Goal: Task Accomplishment & Management: Use online tool/utility

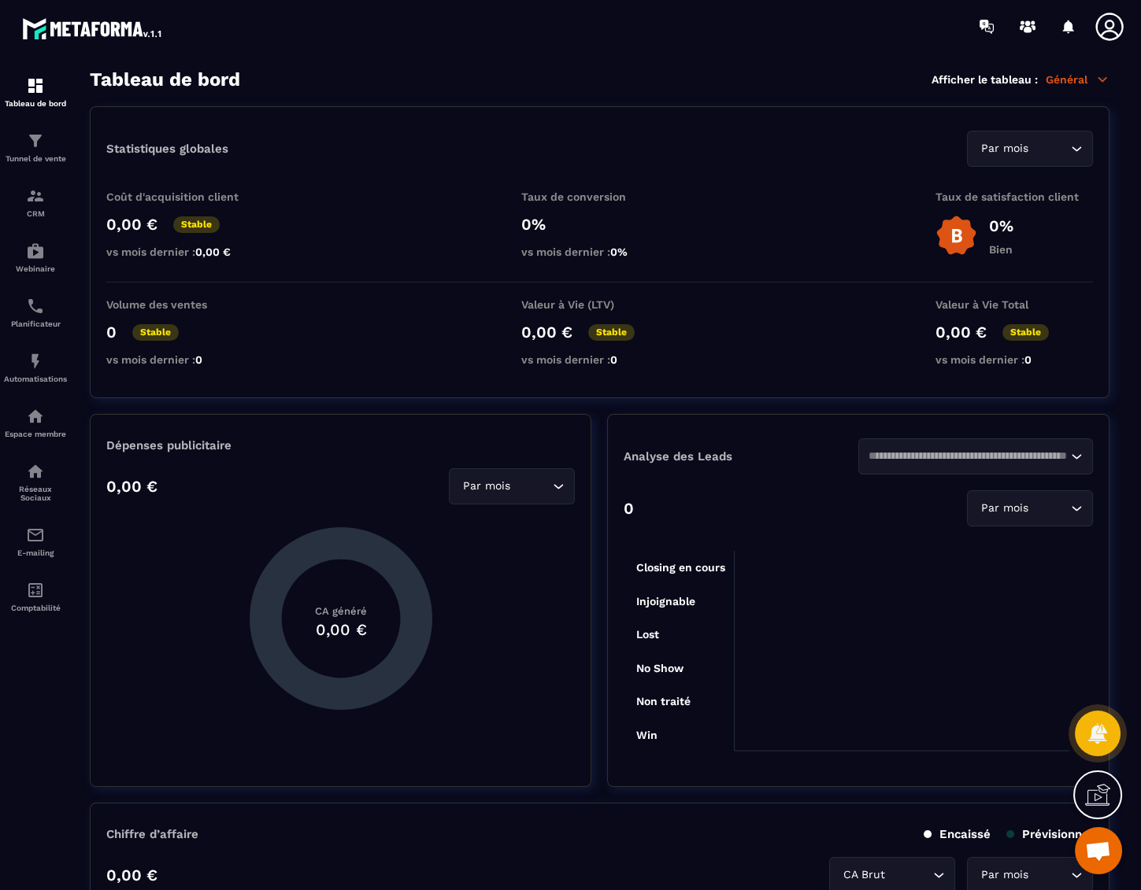
click at [1108, 33] on icon at bounding box center [1109, 26] width 31 height 31
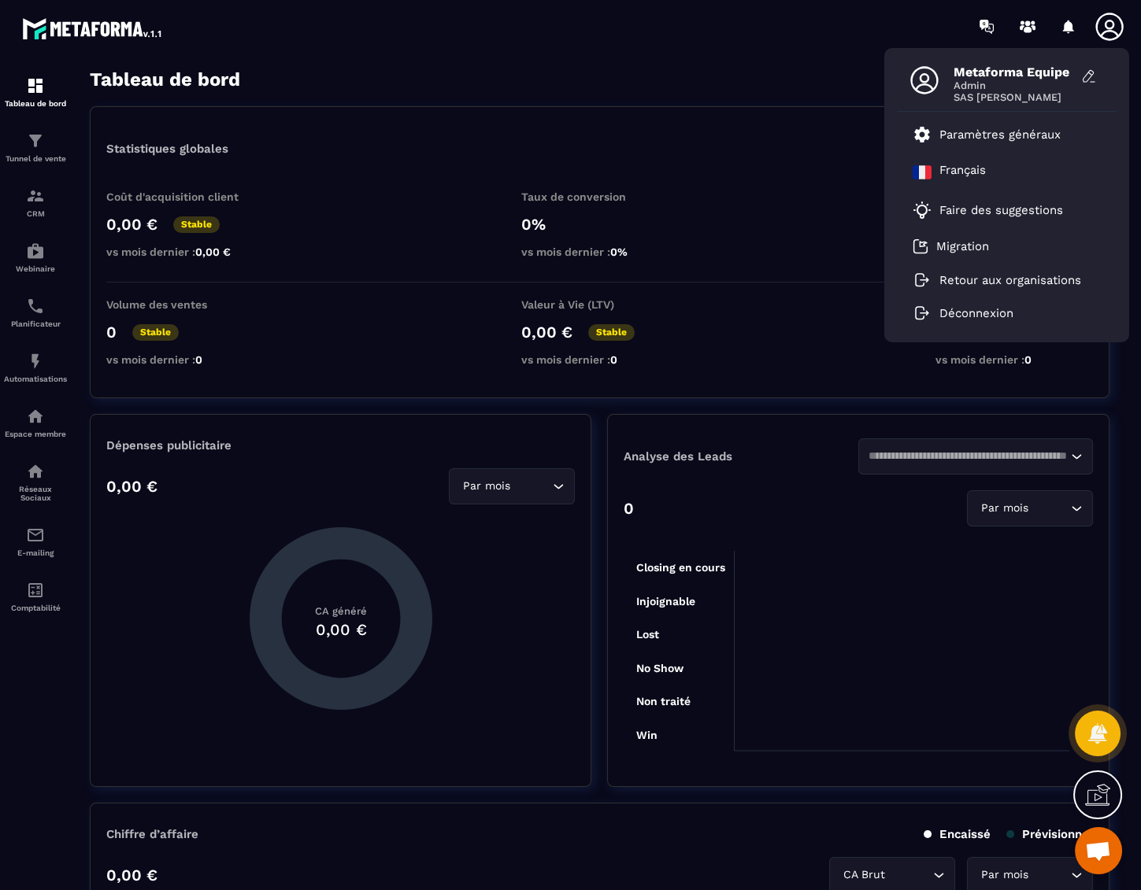
click at [1108, 30] on icon at bounding box center [1109, 27] width 28 height 28
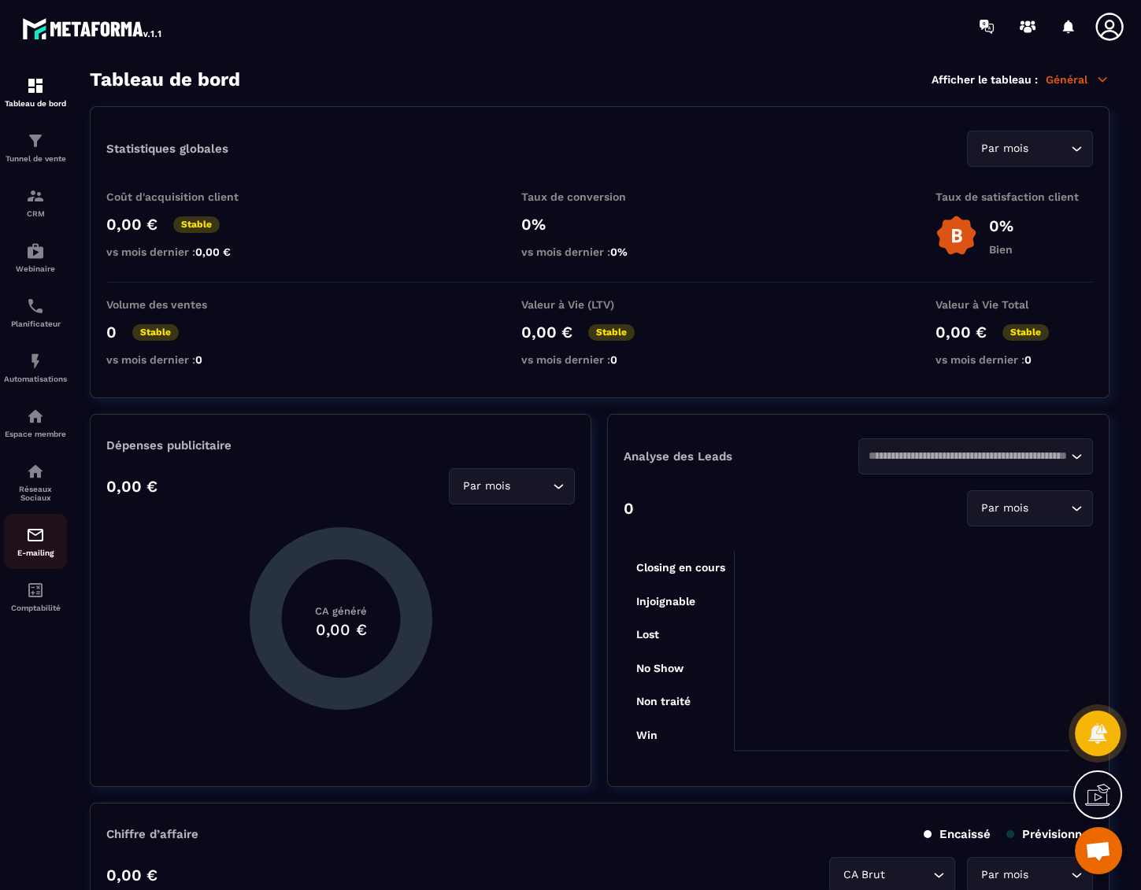
click at [35, 540] on img at bounding box center [35, 535] width 19 height 19
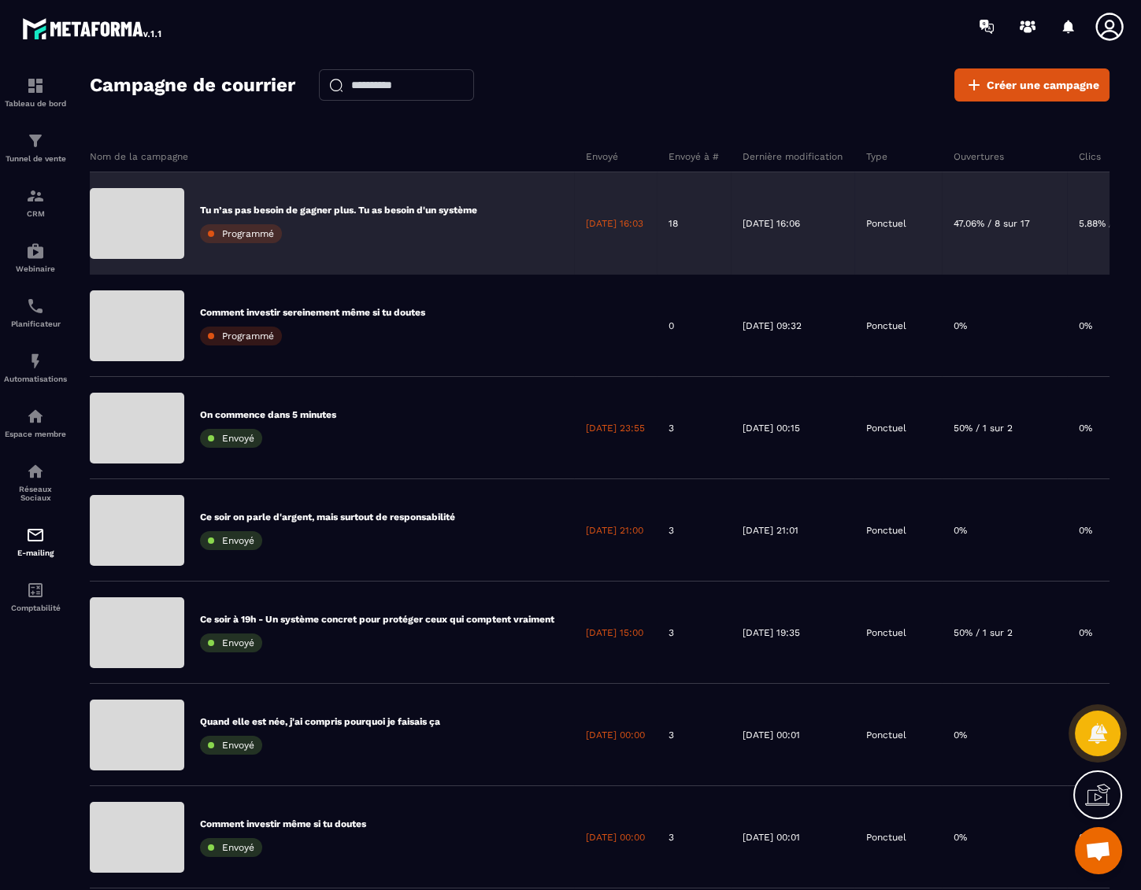
click at [457, 215] on p "Tu n’as pas besoin de gagner plus. Tu as besoin d'un système" at bounding box center [338, 210] width 277 height 13
click at [465, 210] on p "Tu n’as pas besoin de gagner plus. Tu as besoin d'un système" at bounding box center [338, 210] width 277 height 13
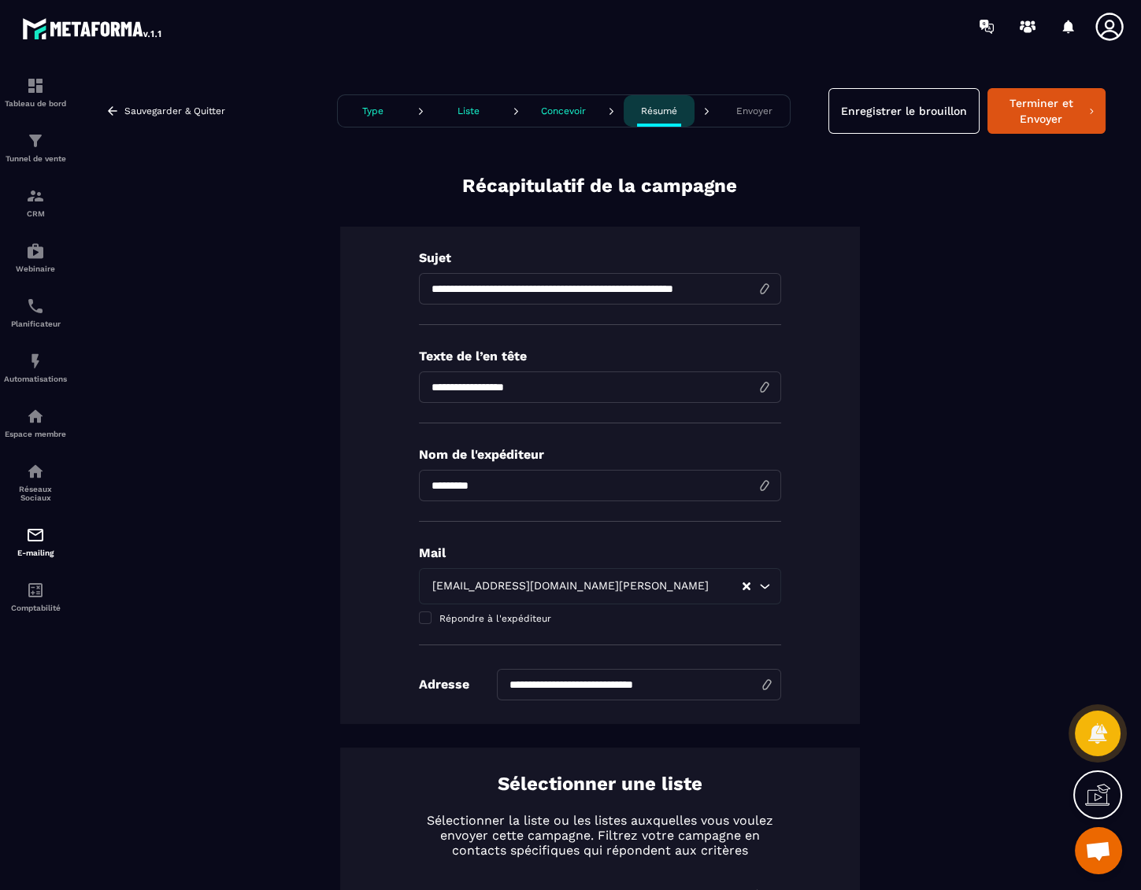
click at [459, 107] on p "Liste" at bounding box center [468, 110] width 22 height 11
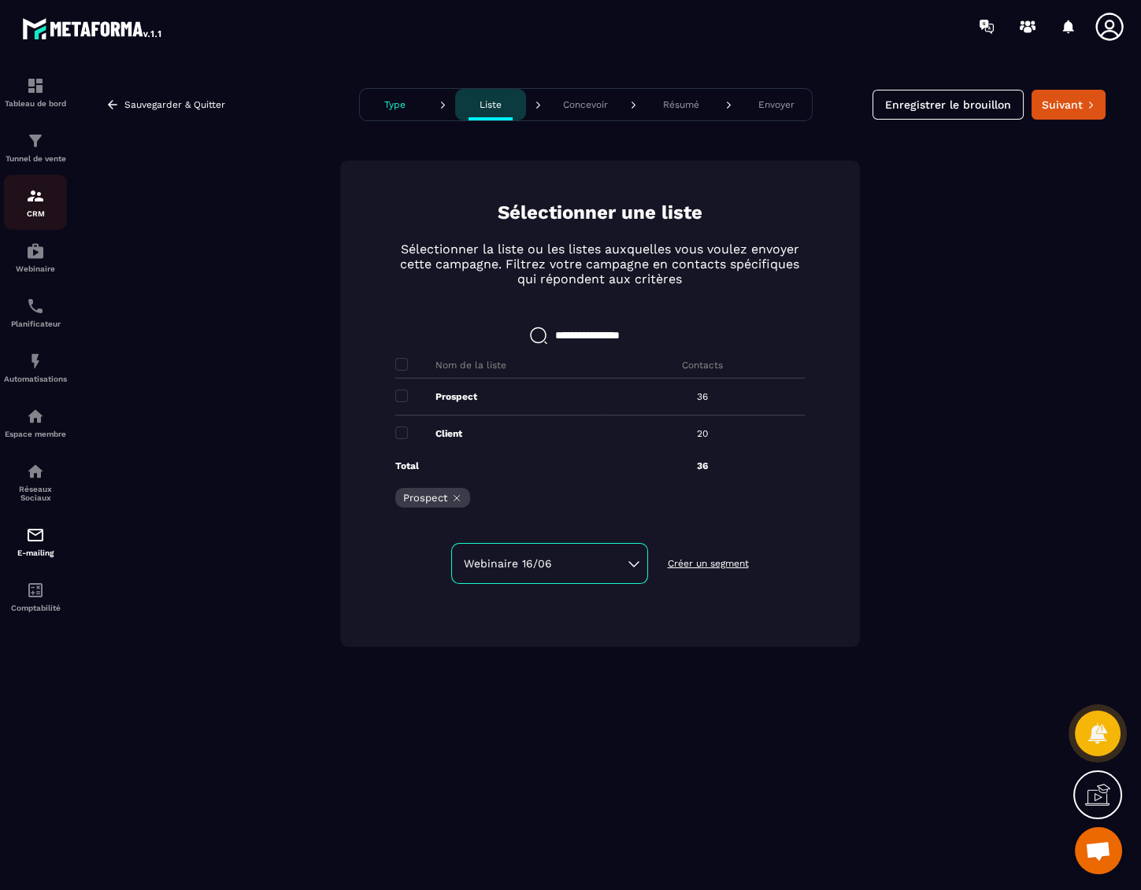
click at [40, 198] on img at bounding box center [35, 196] width 19 height 19
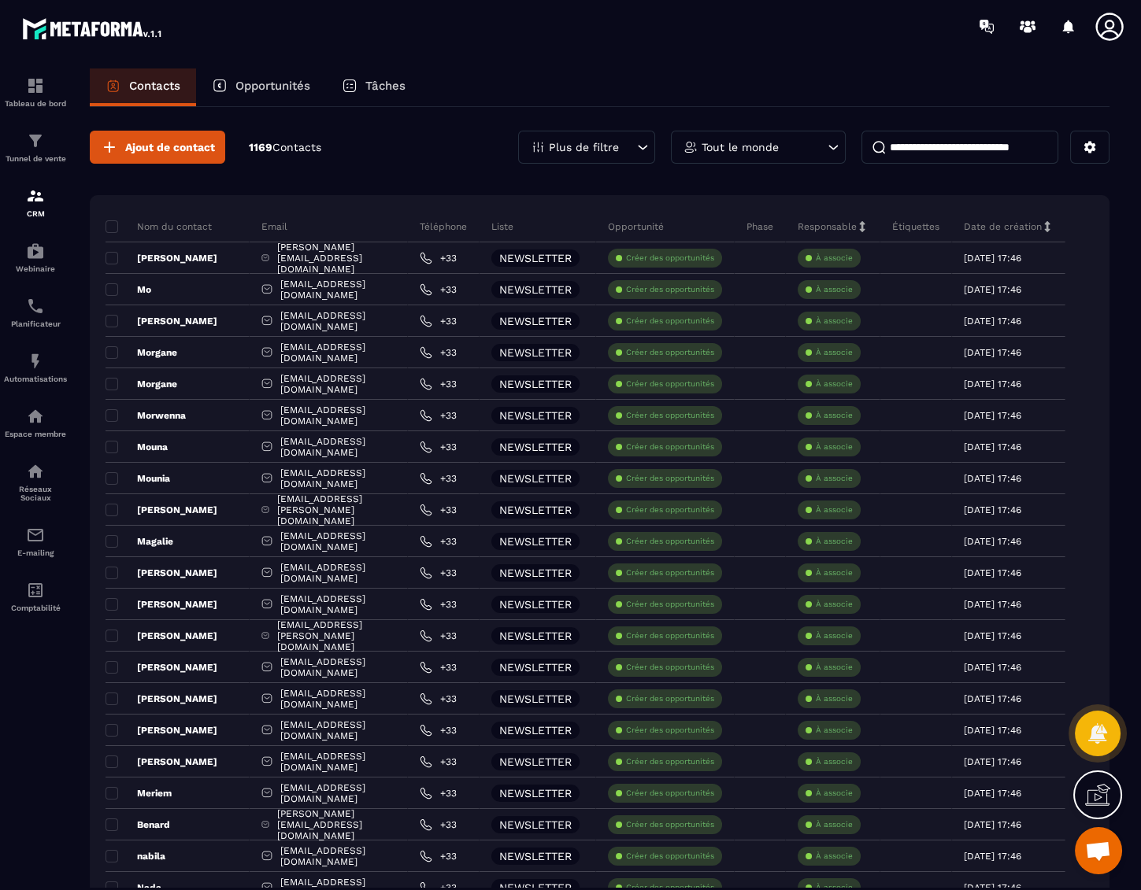
click at [1118, 31] on icon at bounding box center [1109, 26] width 31 height 31
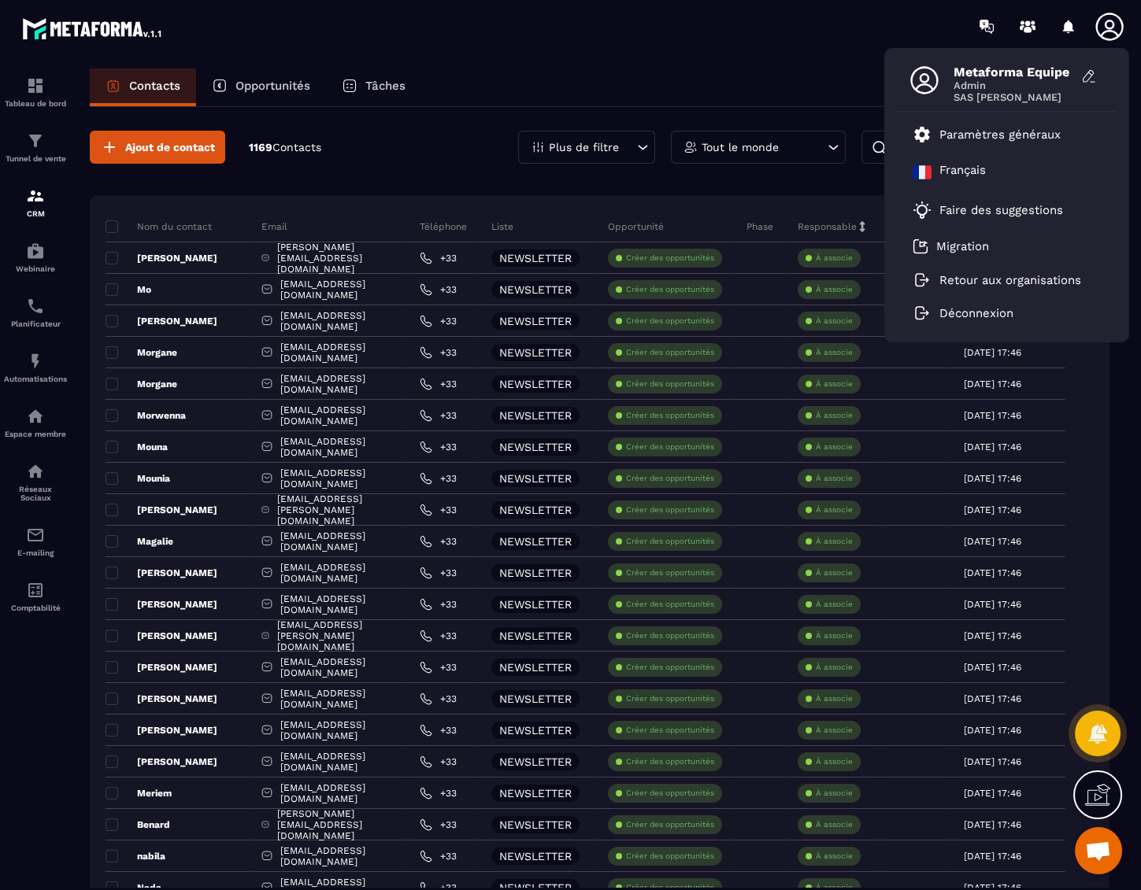
click at [688, 72] on div "Contacts Opportunités Tâches" at bounding box center [600, 87] width 1020 height 38
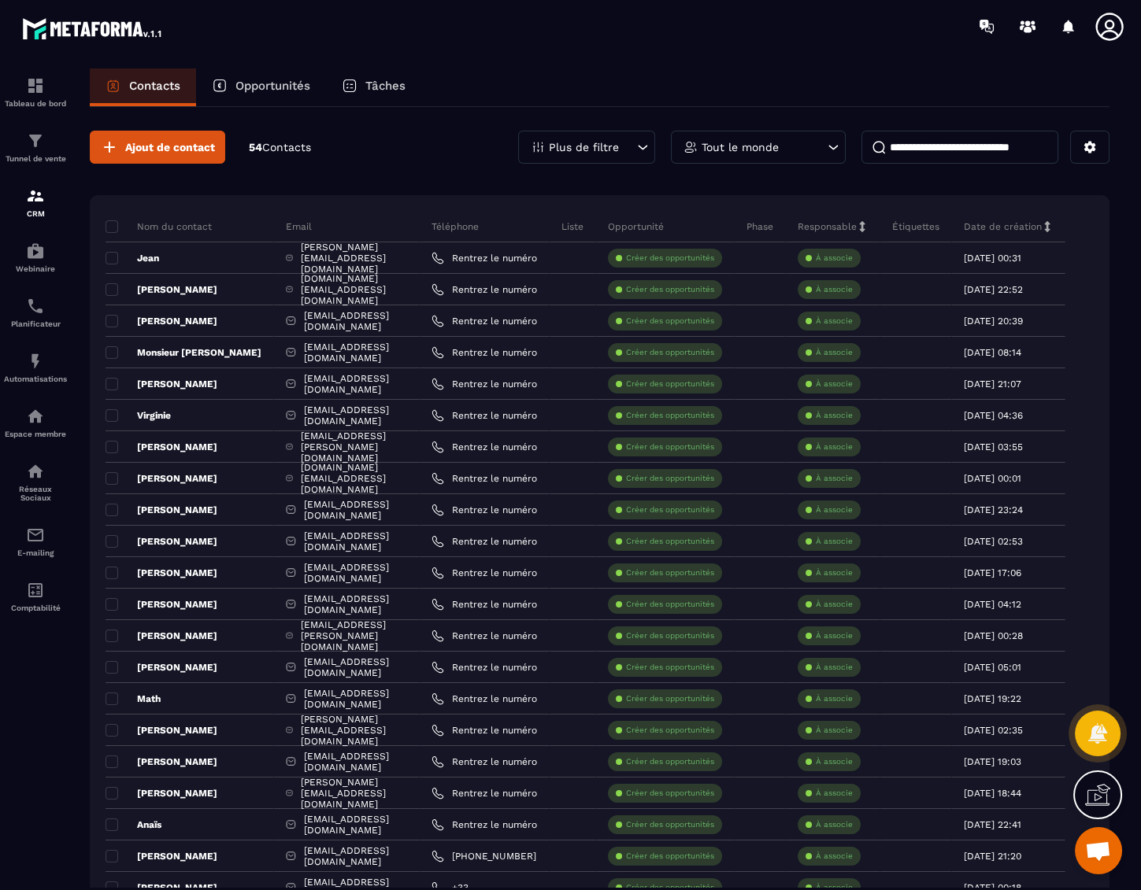
click at [578, 142] on p "Plus de filtre" at bounding box center [584, 147] width 70 height 11
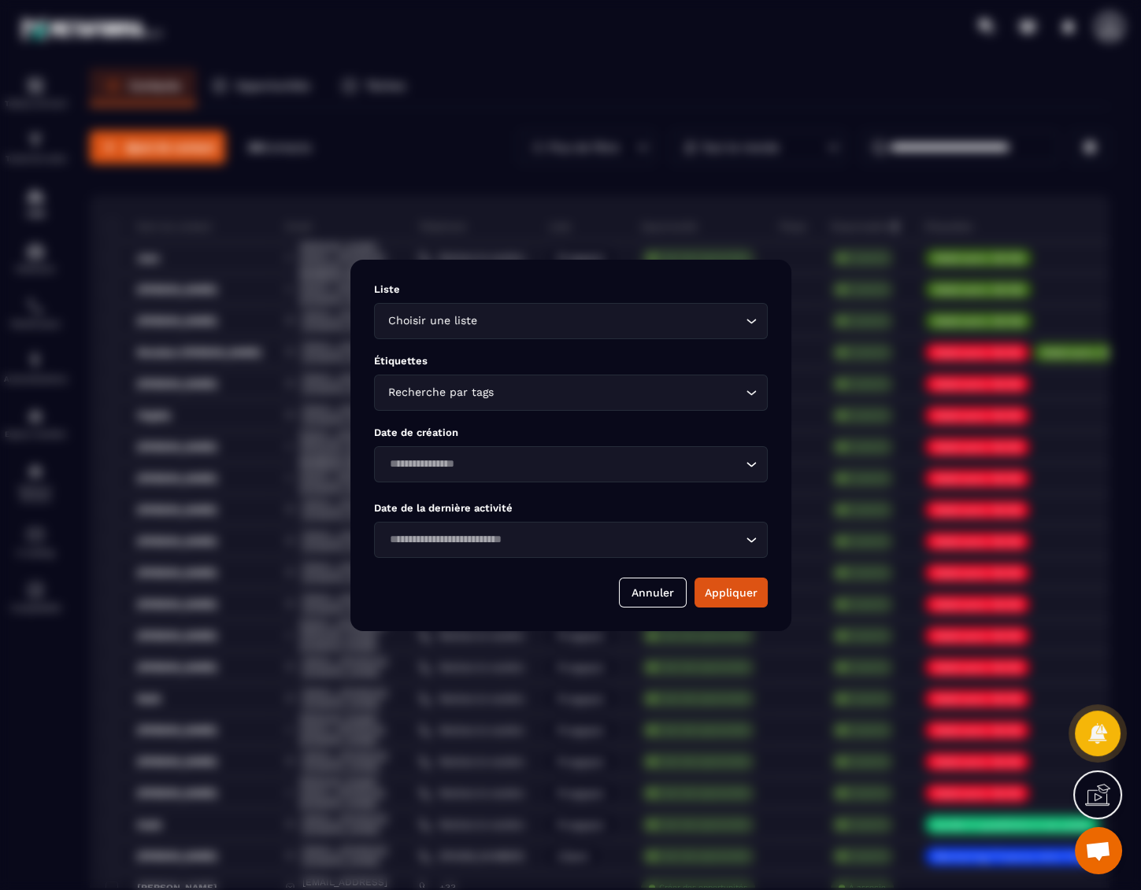
click at [485, 325] on input "Search for option" at bounding box center [610, 321] width 261 height 17
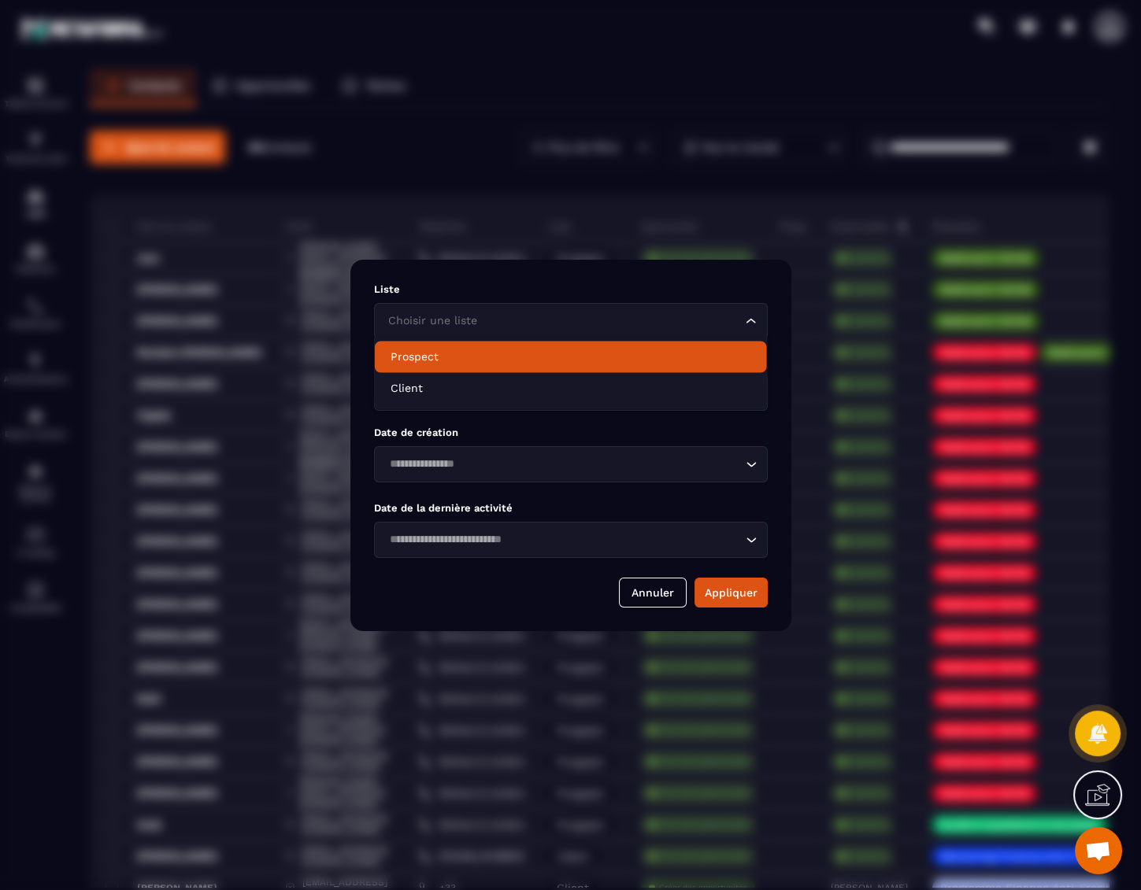
click at [461, 357] on p "Prospect" at bounding box center [570, 357] width 361 height 16
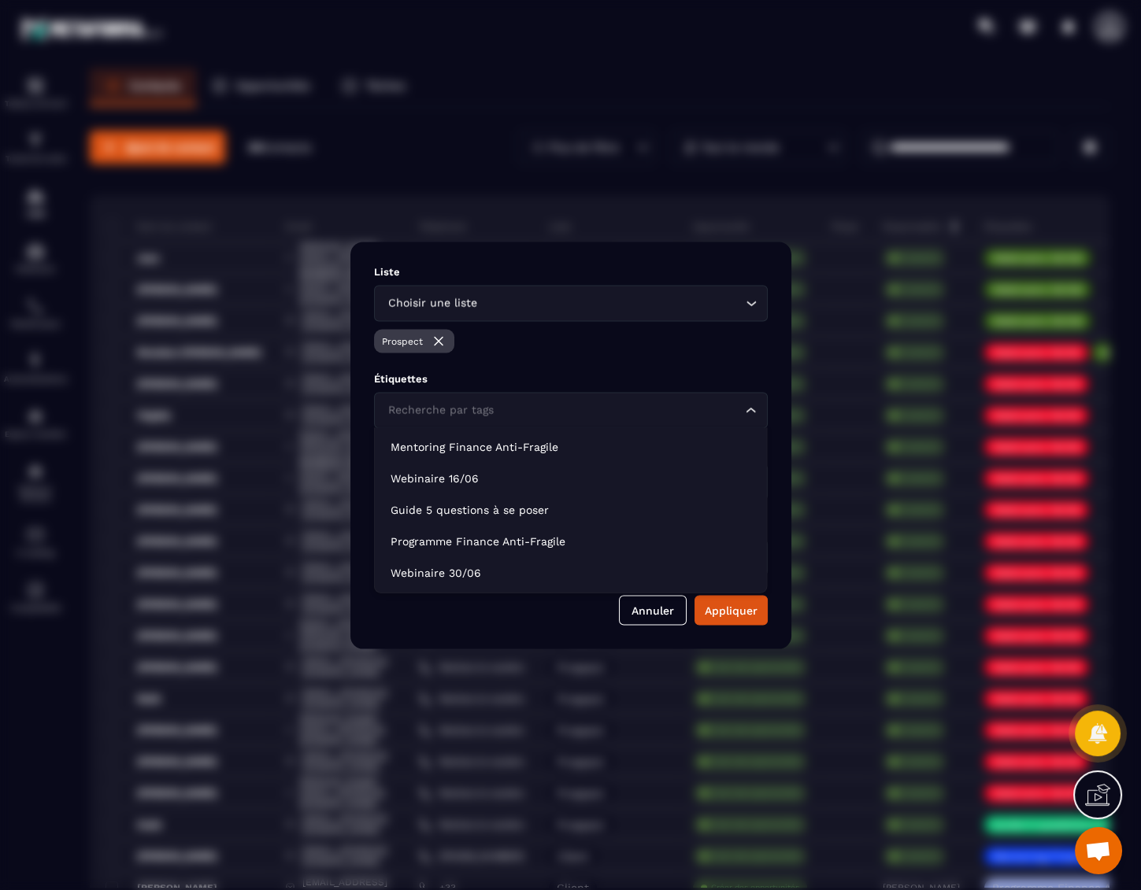
click at [436, 403] on div "Recherche par tags" at bounding box center [563, 410] width 361 height 17
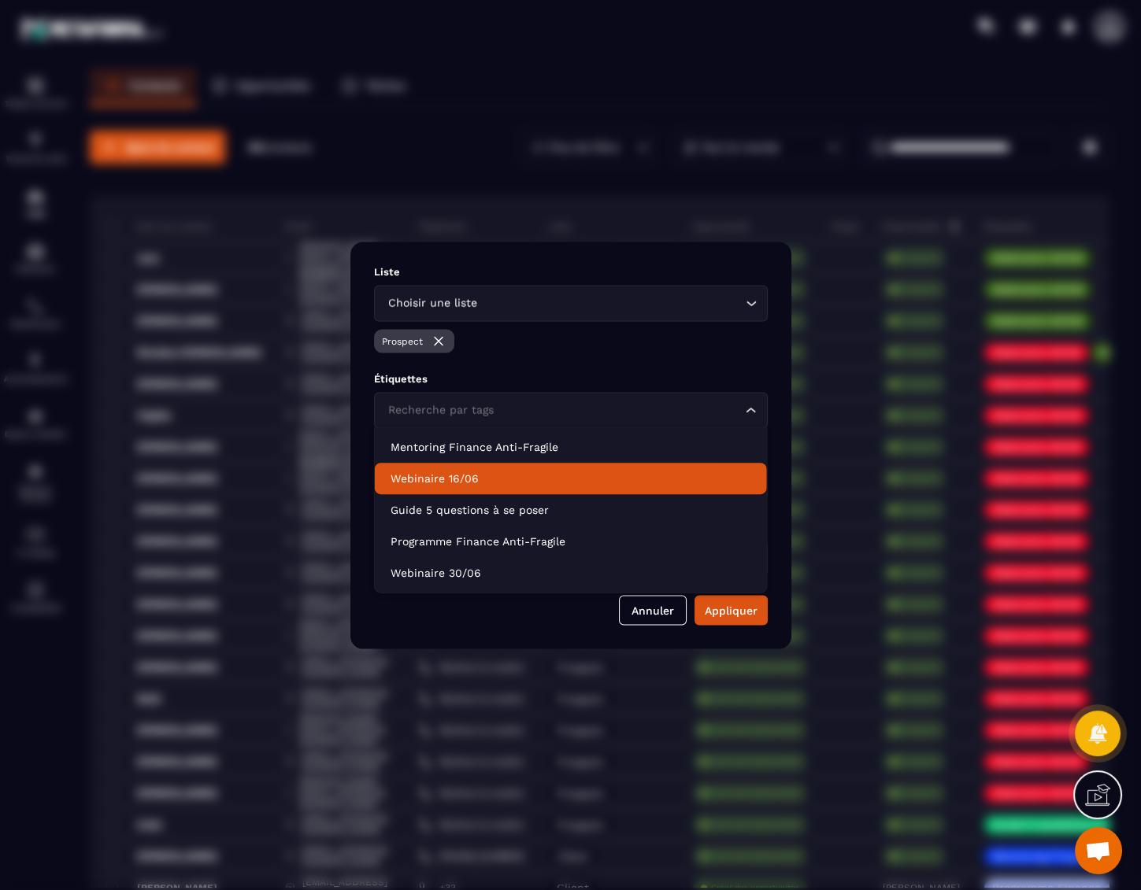
click at [431, 468] on li "Webinaire 16/06" at bounding box center [571, 478] width 392 height 31
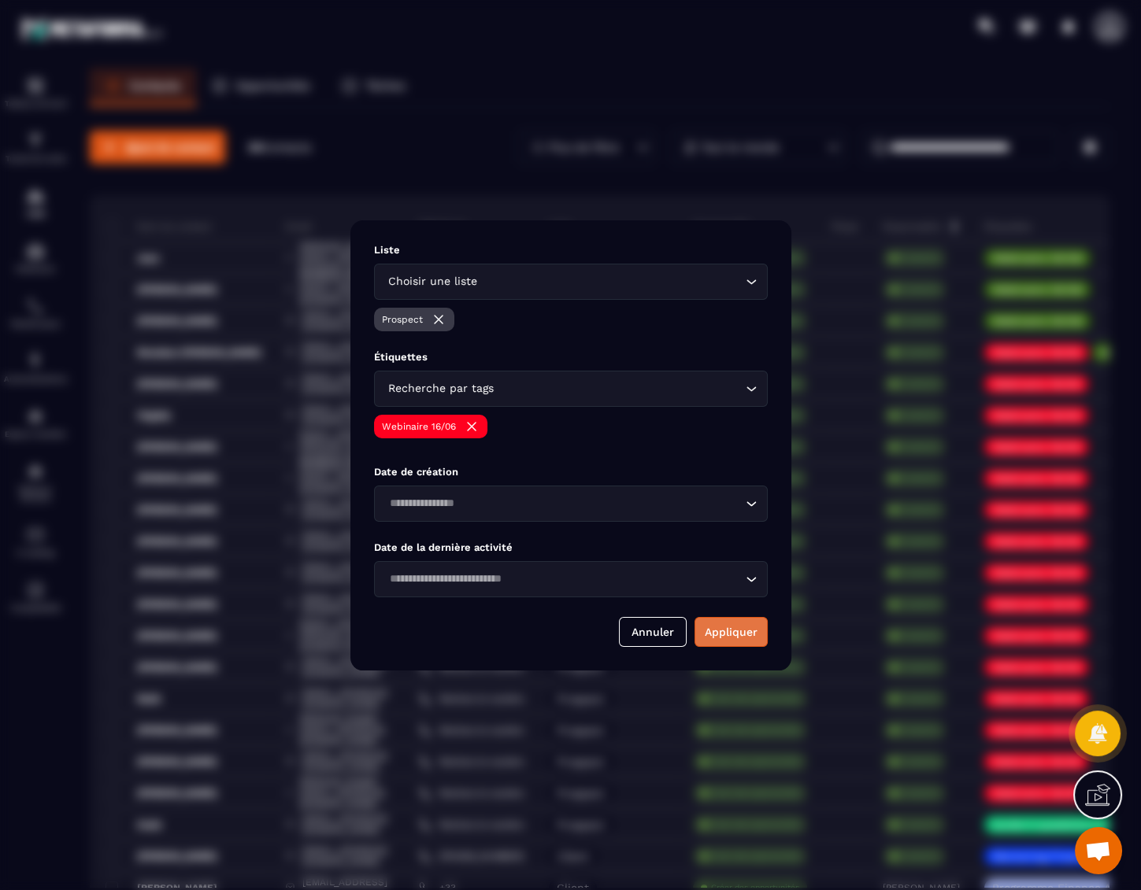
click at [718, 641] on button "Appliquer" at bounding box center [730, 632] width 73 height 30
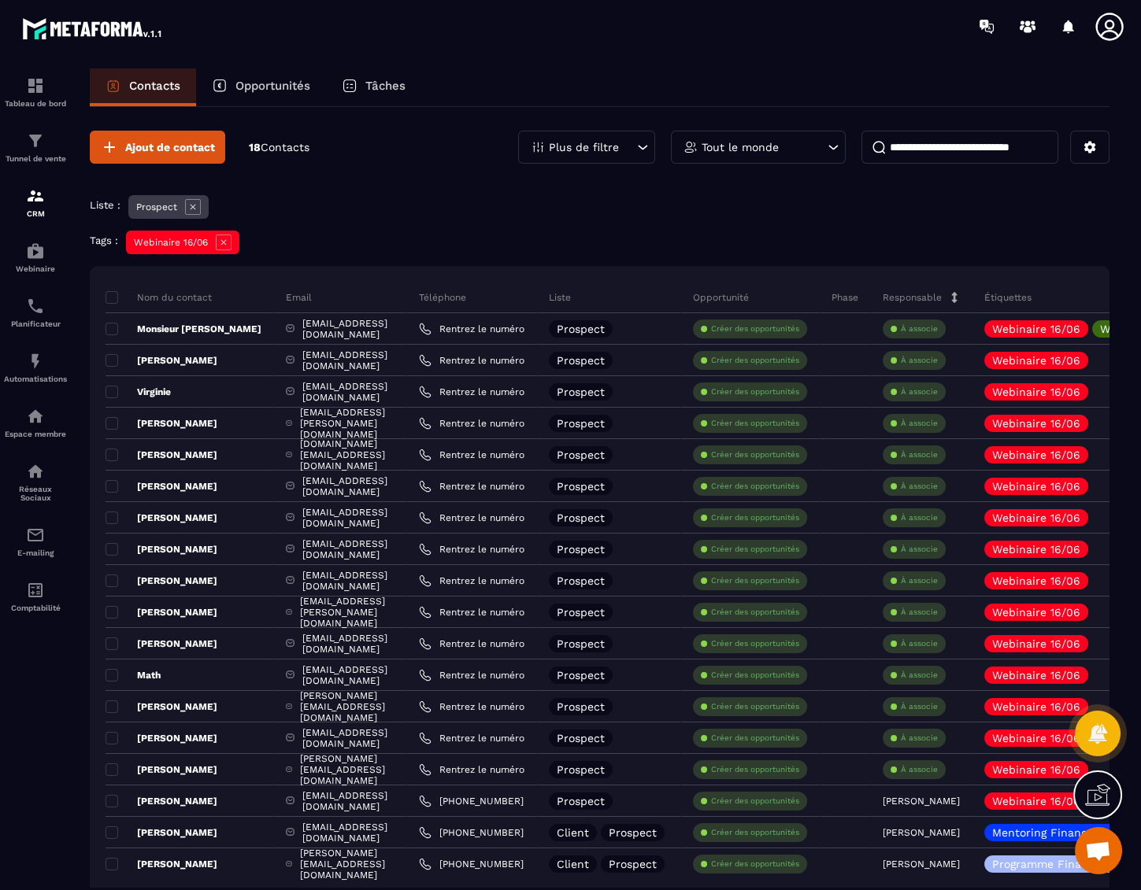
click at [227, 236] on icon at bounding box center [224, 243] width 16 height 16
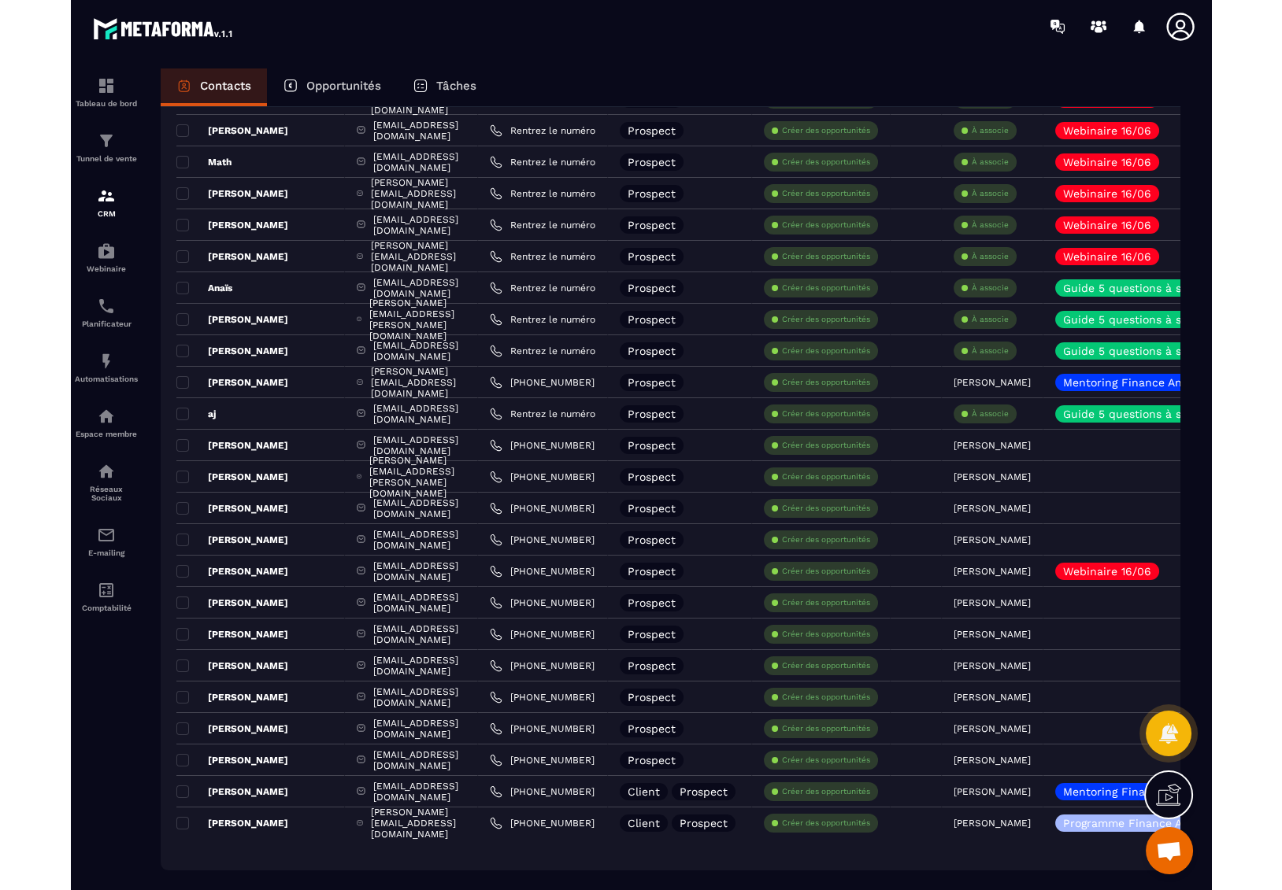
scroll to position [612, 0]
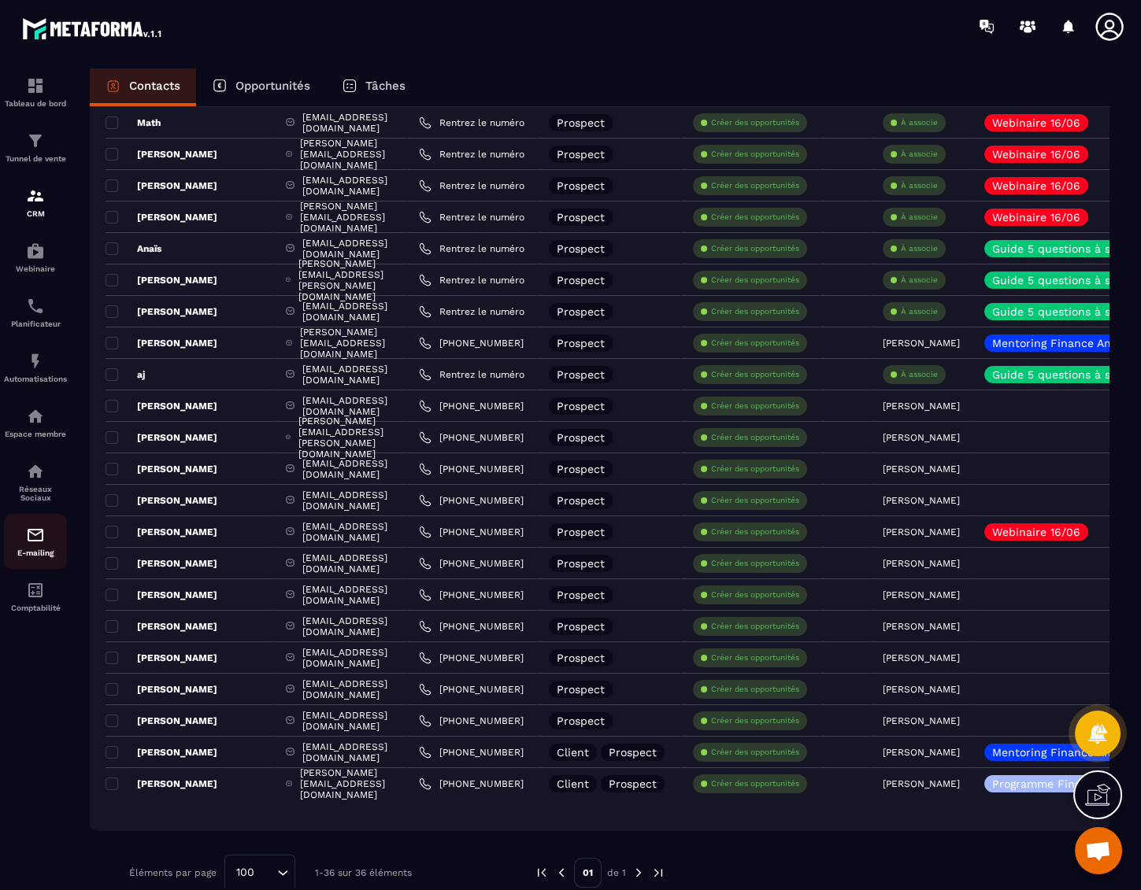
click at [31, 527] on link "E-mailing" at bounding box center [35, 541] width 63 height 55
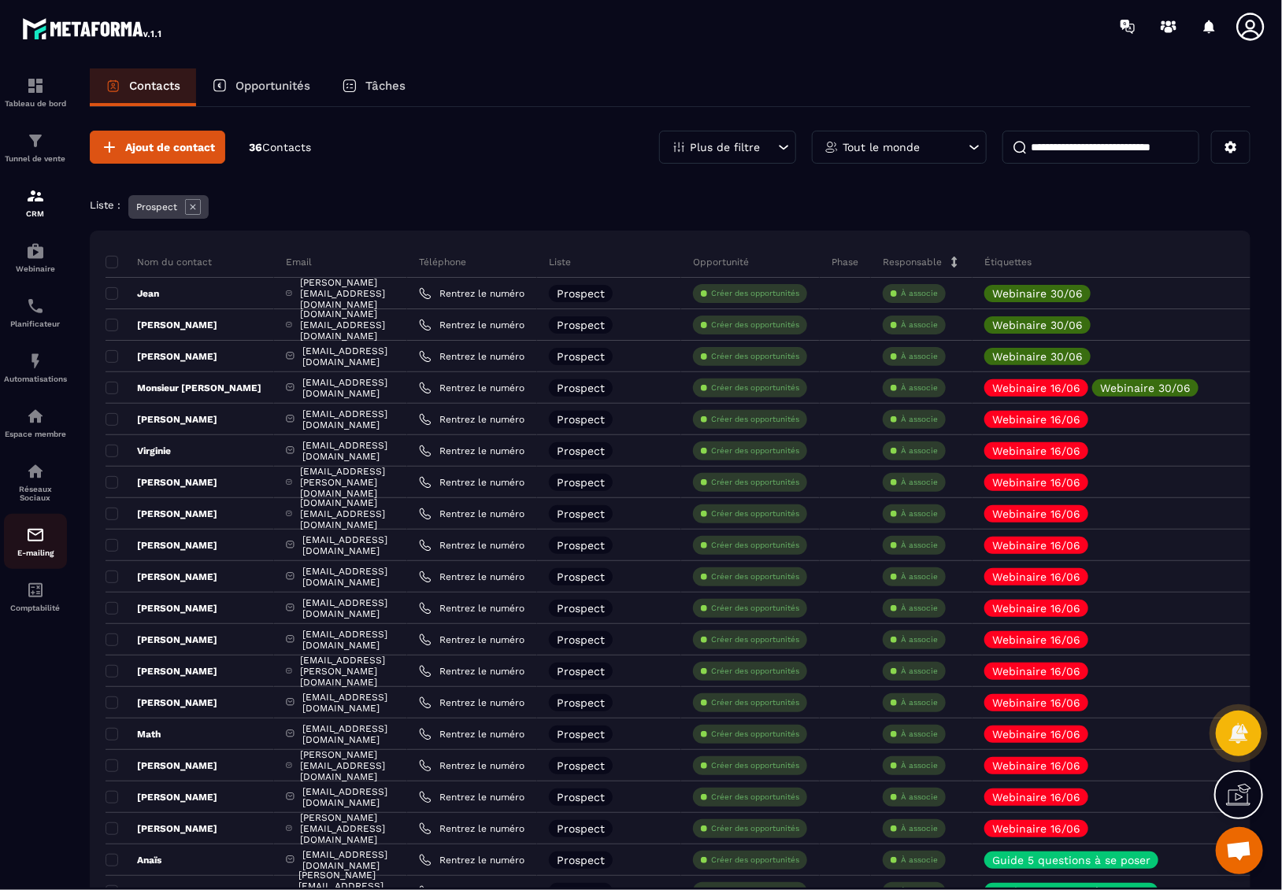
click at [35, 538] on img at bounding box center [35, 535] width 19 height 19
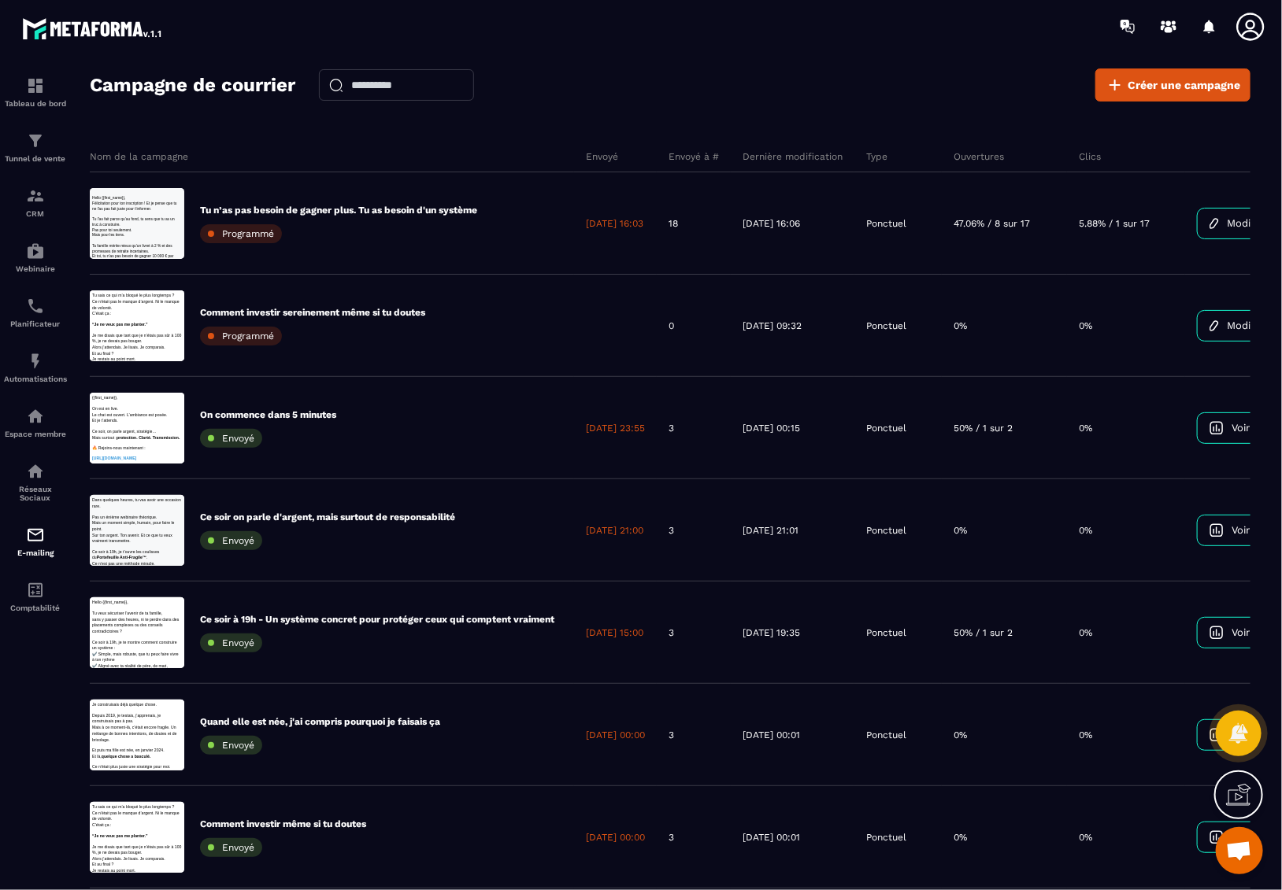
drag, startPoint x: 653, startPoint y: 90, endPoint x: 448, endPoint y: 144, distance: 212.5
click at [653, 90] on div "Campagne de courrier Créer une campagne" at bounding box center [670, 84] width 1160 height 33
click at [42, 205] on img at bounding box center [35, 196] width 19 height 19
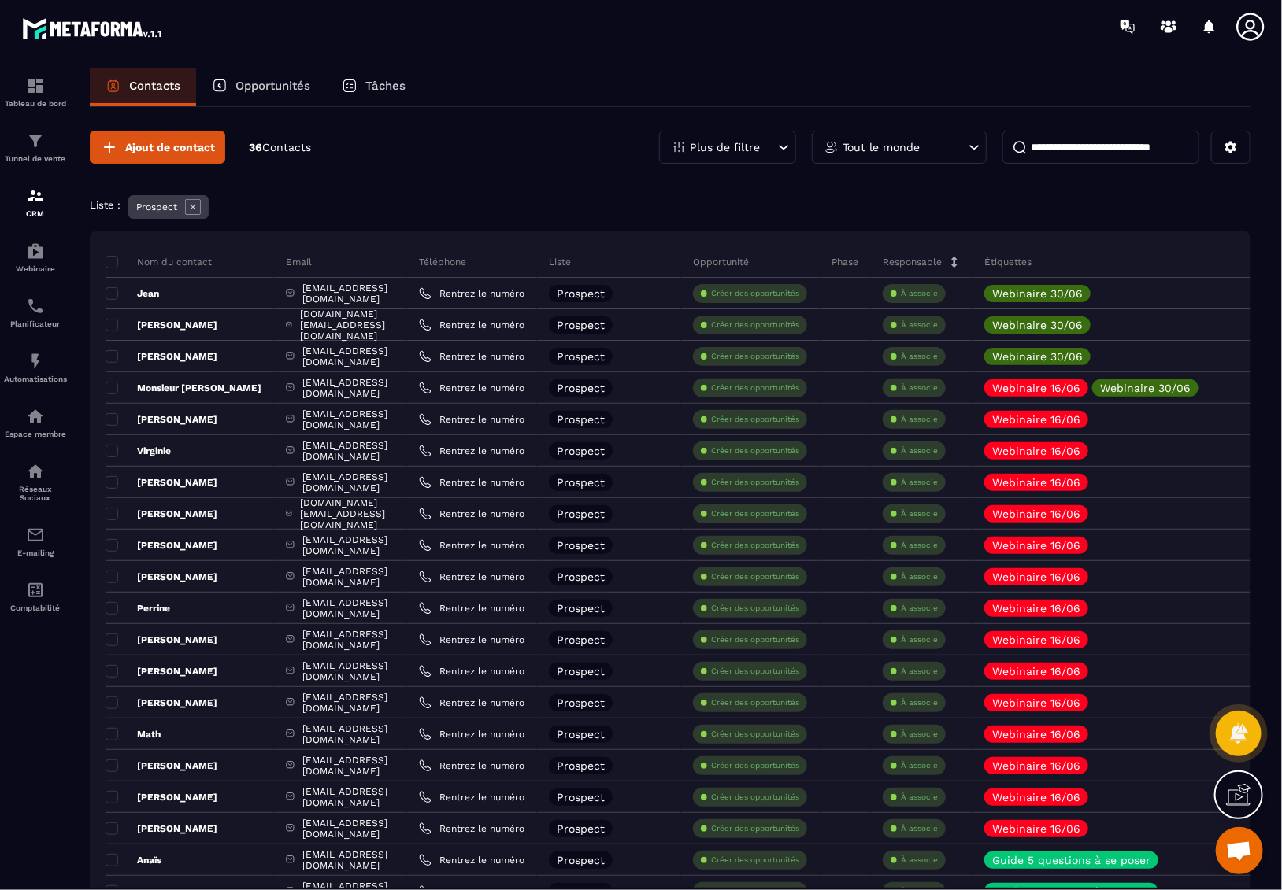
click at [1099, 150] on input at bounding box center [1100, 147] width 197 height 33
paste input "**********"
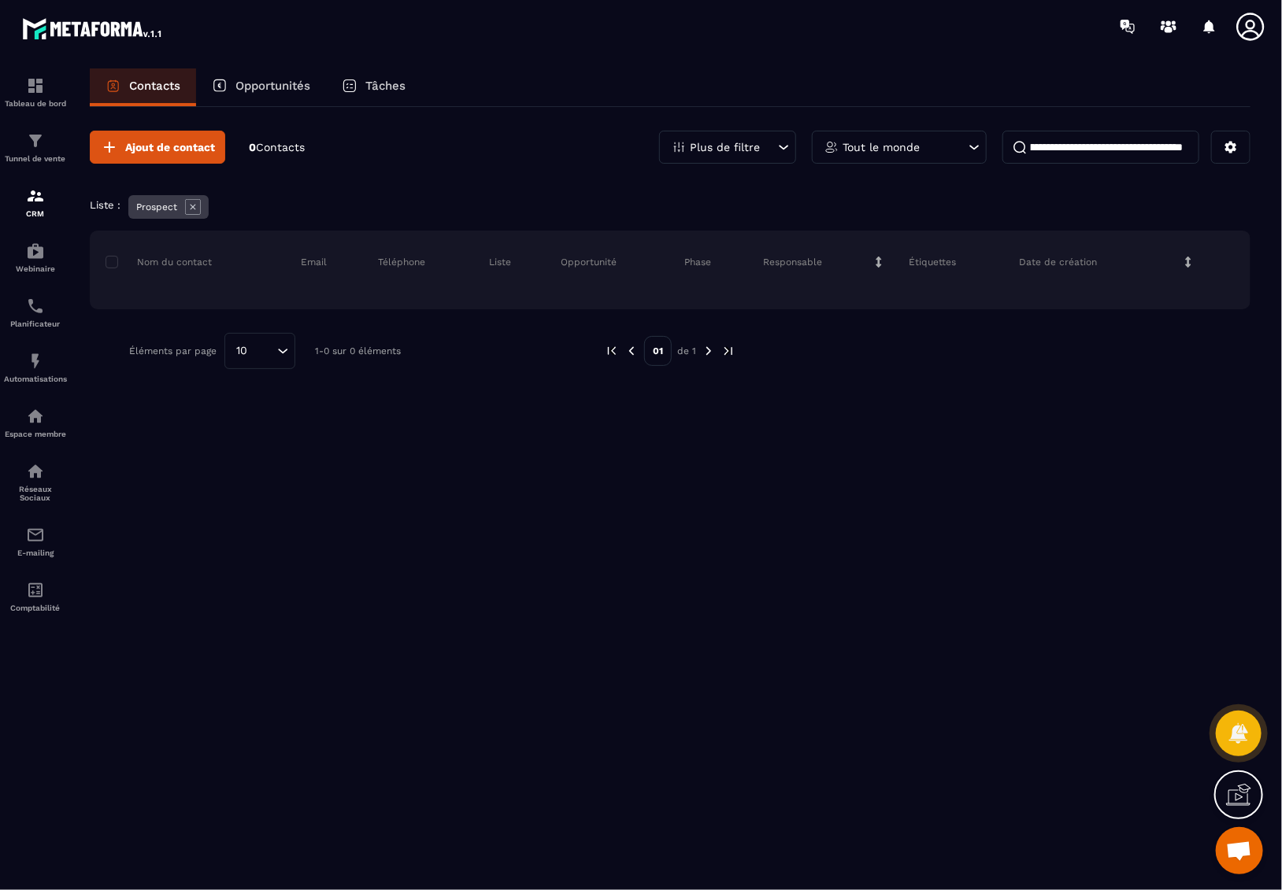
click at [1108, 153] on input "**********" at bounding box center [1100, 147] width 197 height 33
paste input
type input "**********"
click at [36, 556] on p "E-mailing" at bounding box center [35, 553] width 63 height 9
